Goal: Task Accomplishment & Management: Use online tool/utility

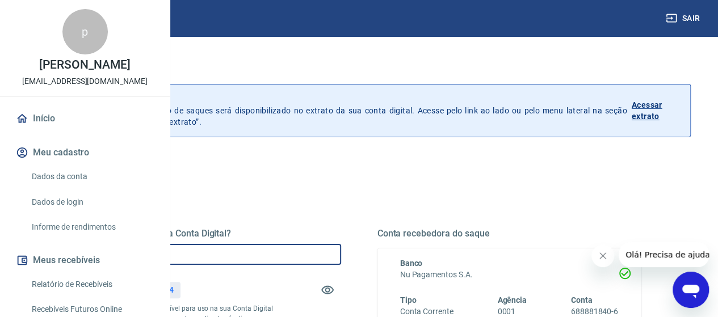
click at [309, 259] on input "R$ 0,00" at bounding box center [209, 254] width 264 height 21
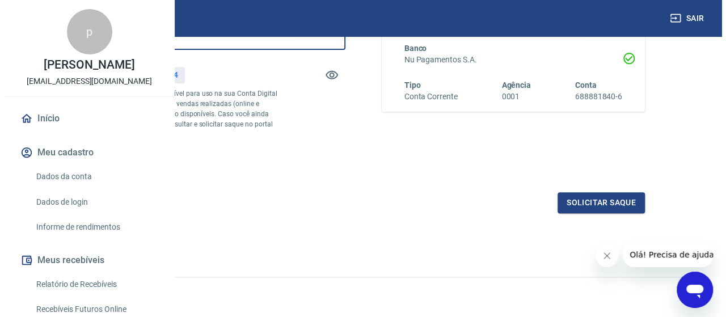
scroll to position [263, 0]
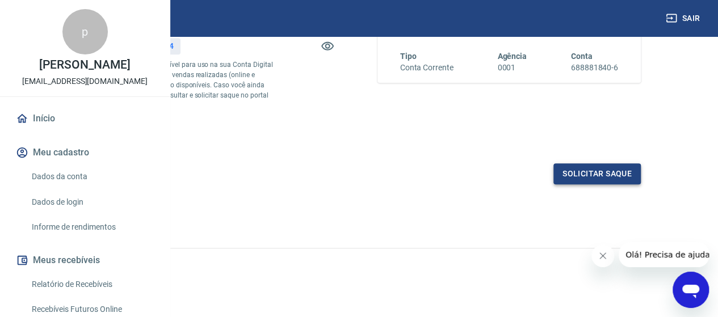
type input "R$ 602,84"
click at [592, 178] on button "Solicitar saque" at bounding box center [596, 173] width 87 height 21
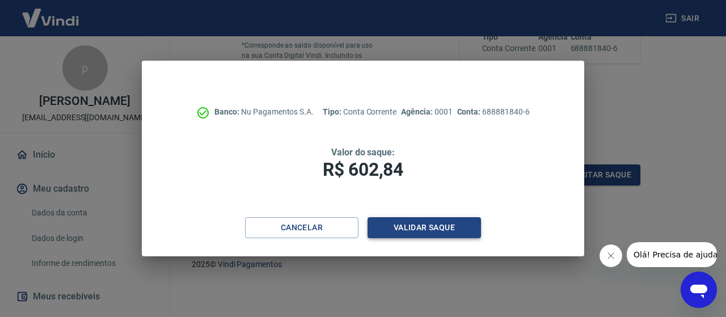
click at [450, 234] on button "Validar saque" at bounding box center [424, 227] width 113 height 21
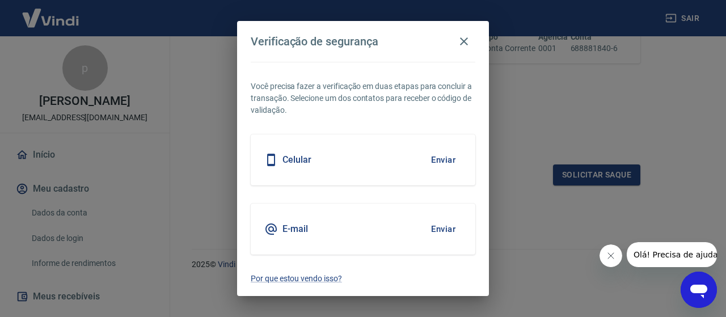
click at [443, 232] on button "Enviar" at bounding box center [443, 229] width 37 height 24
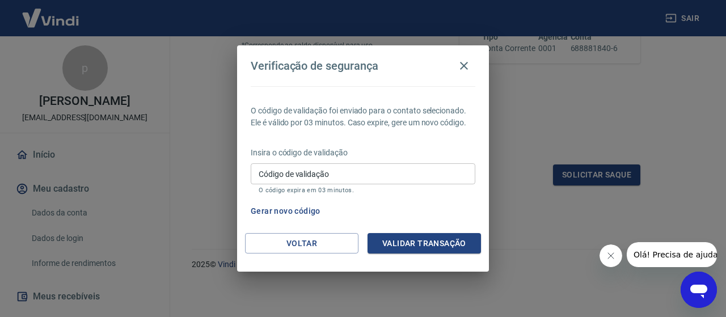
click at [357, 176] on input "Código de validação" at bounding box center [363, 173] width 225 height 21
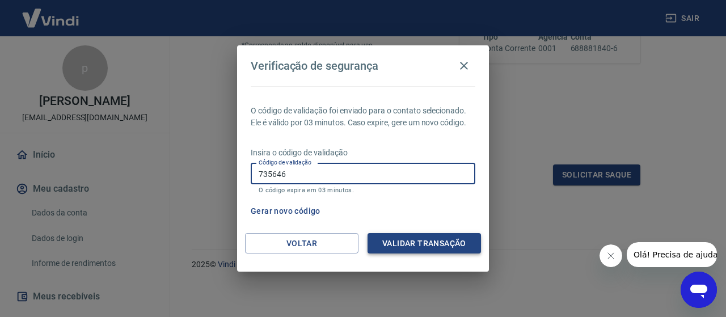
type input "735646"
click at [434, 237] on button "Validar transação" at bounding box center [424, 243] width 113 height 21
